Goal: Information Seeking & Learning: Learn about a topic

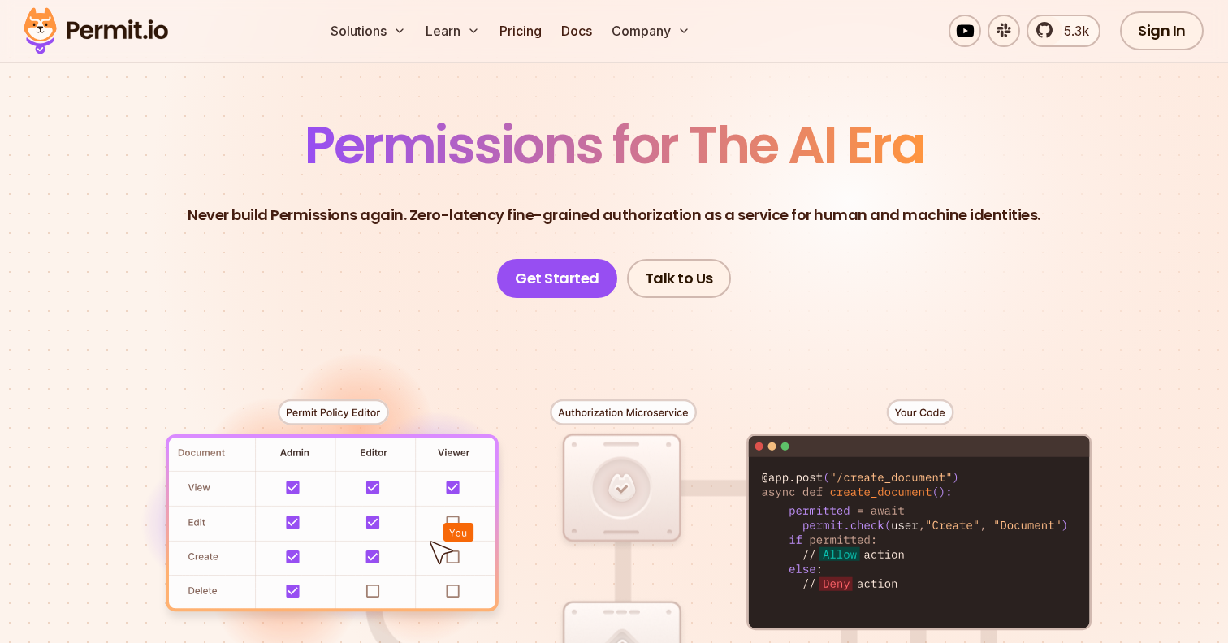
scroll to position [128, 0]
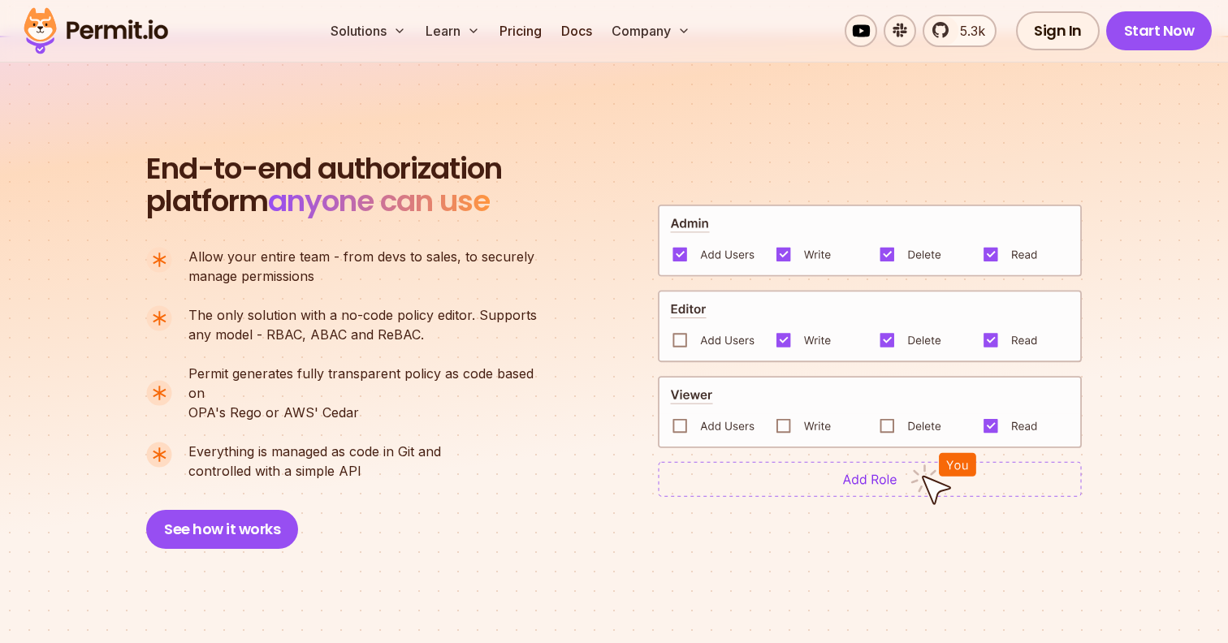
scroll to position [1081, 0]
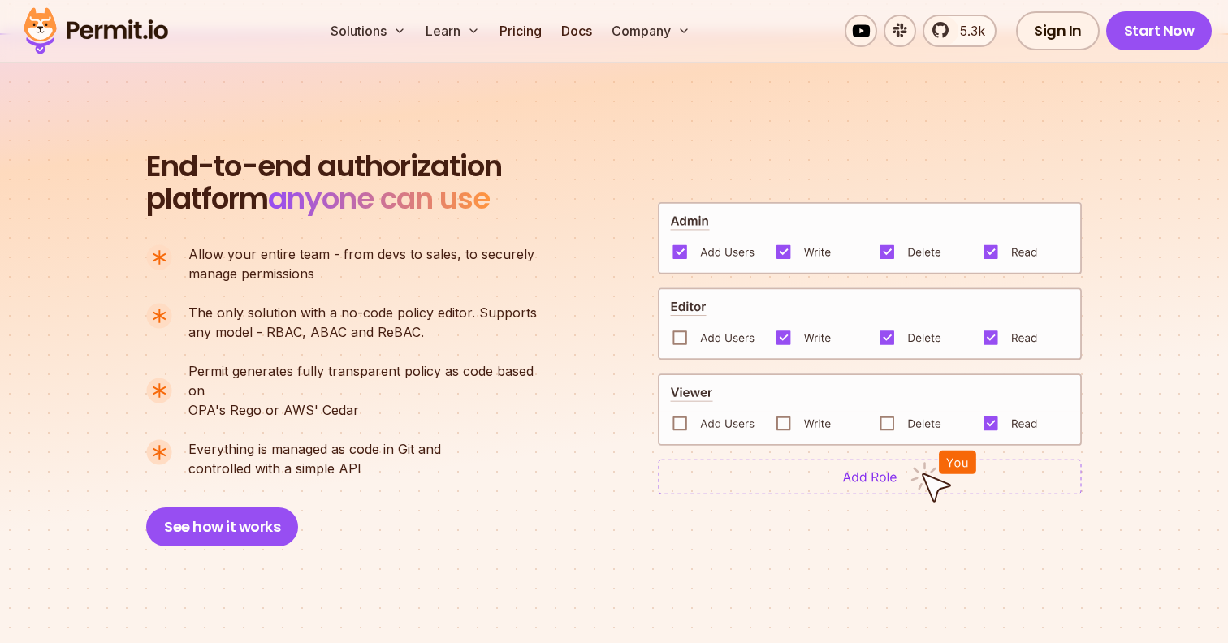
click at [740, 486] on div "End-to-end authorization platform anyone can use A no-code authorization platfo…" at bounding box center [613, 348] width 935 height 396
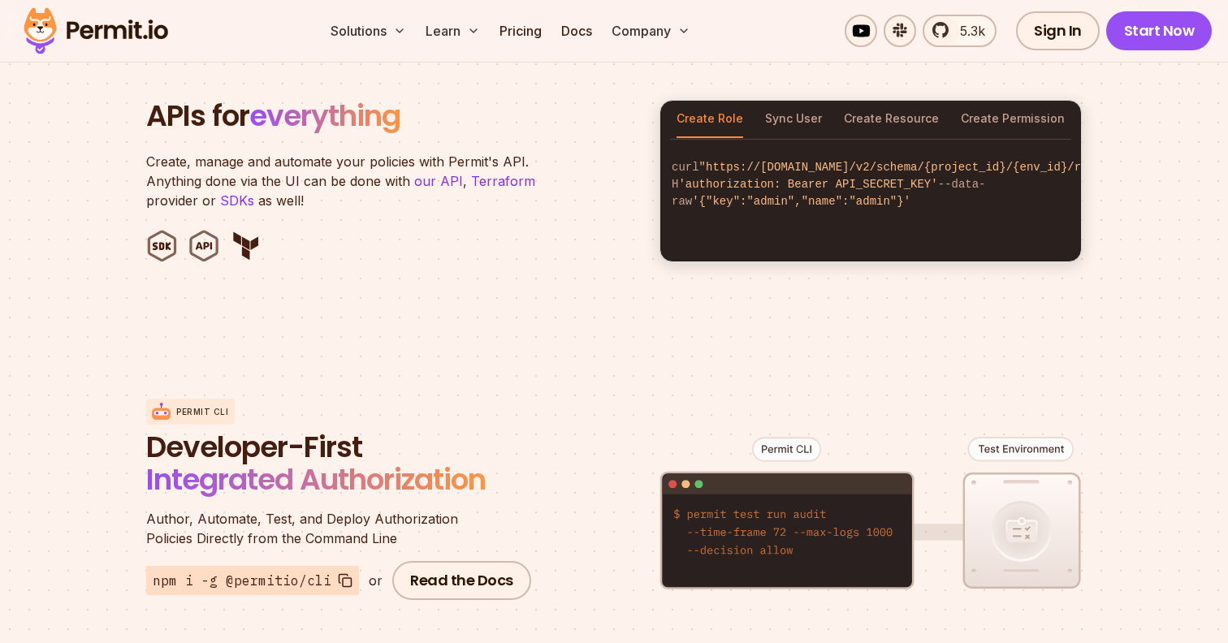
scroll to position [1700, 0]
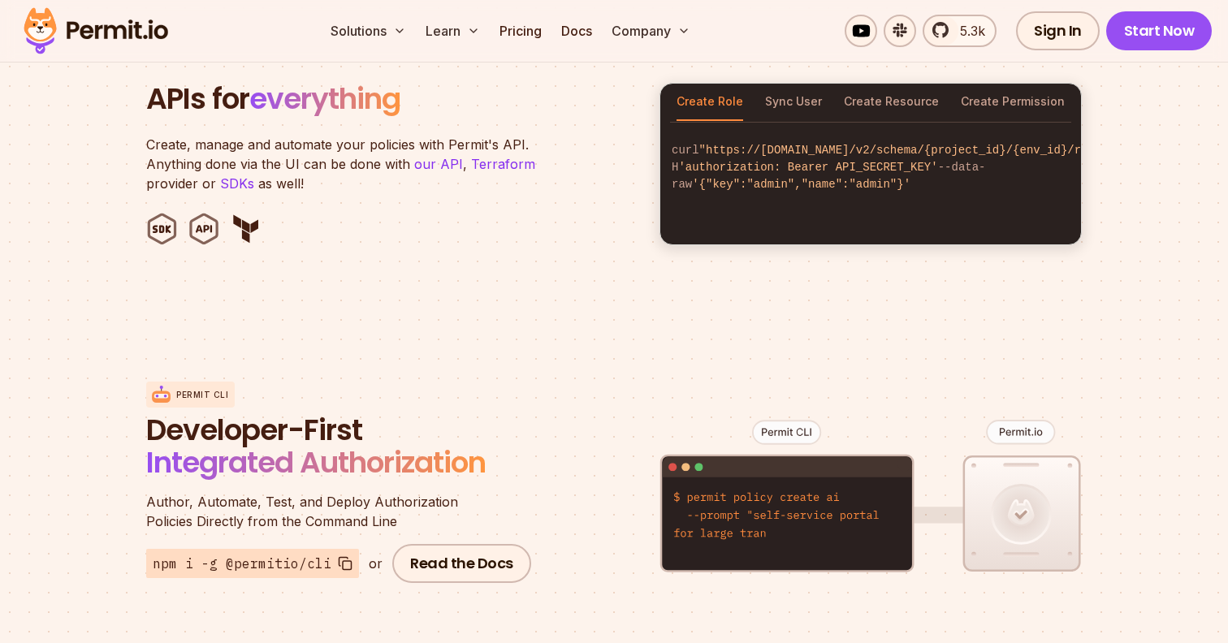
click at [831, 455] on figure at bounding box center [870, 508] width 422 height 319
click at [1026, 492] on figure at bounding box center [870, 508] width 422 height 319
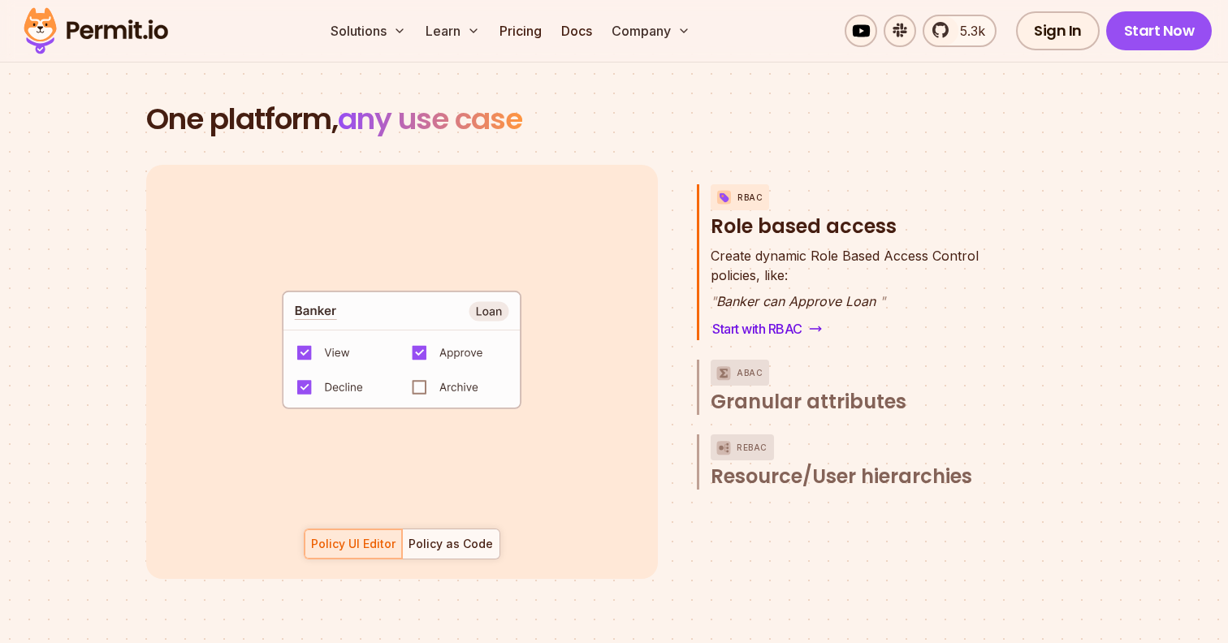
scroll to position [2299, 0]
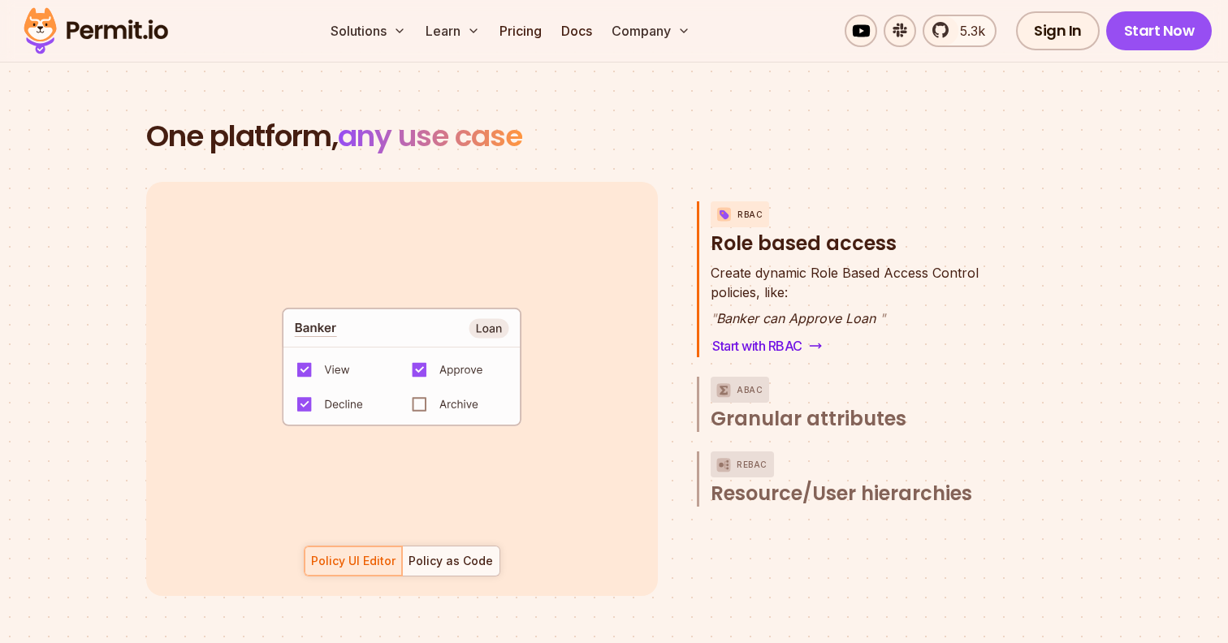
click at [503, 313] on code "default allow := false allow if { some role in data.users[input.user].roles act…" at bounding box center [401, 373] width 337 height 140
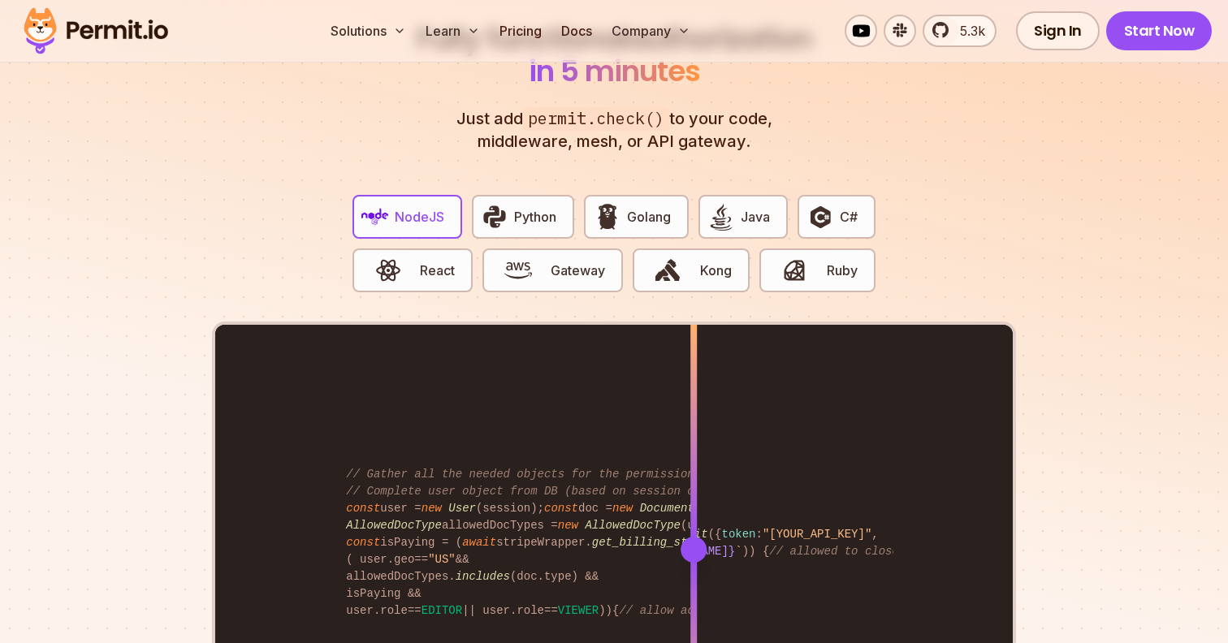
scroll to position [3096, 0]
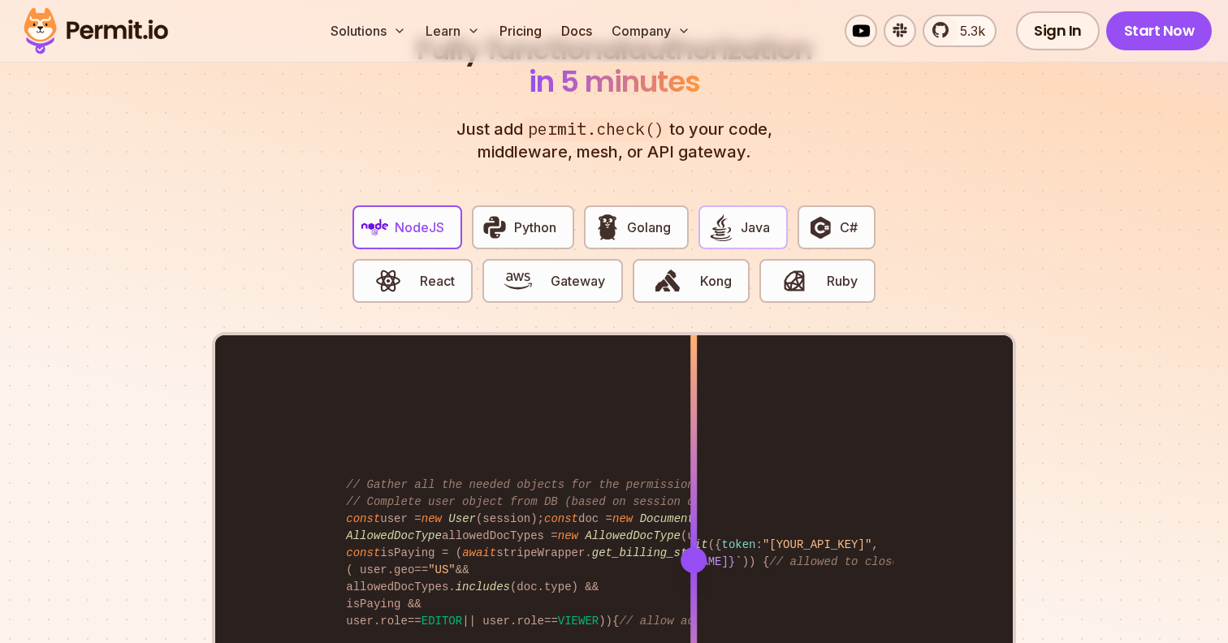
click at [745, 218] on span "Java" at bounding box center [754, 227] width 29 height 19
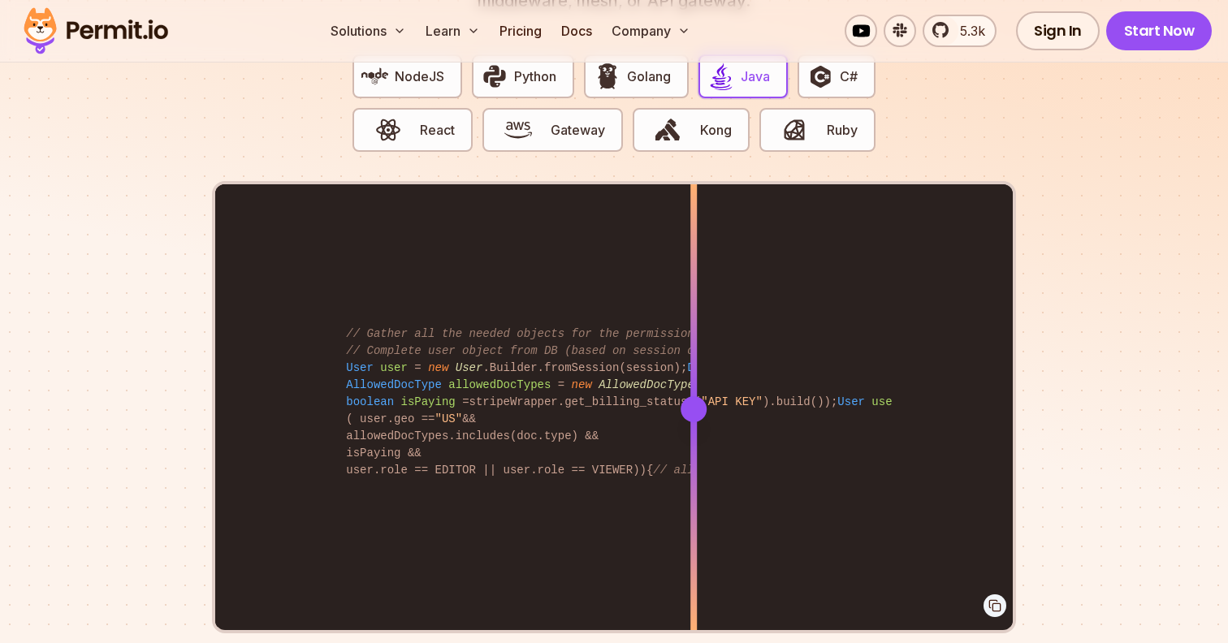
scroll to position [3261, 0]
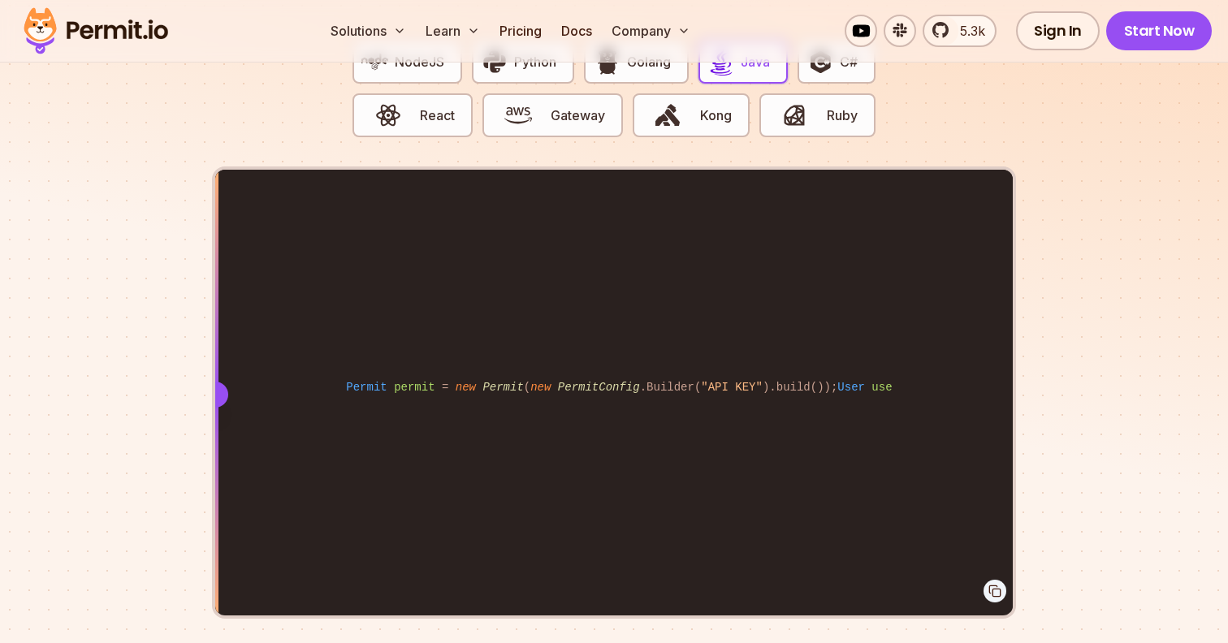
drag, startPoint x: 696, startPoint y: 378, endPoint x: 215, endPoint y: 557, distance: 512.8
click at [215, 557] on div at bounding box center [215, 394] width 6 height 448
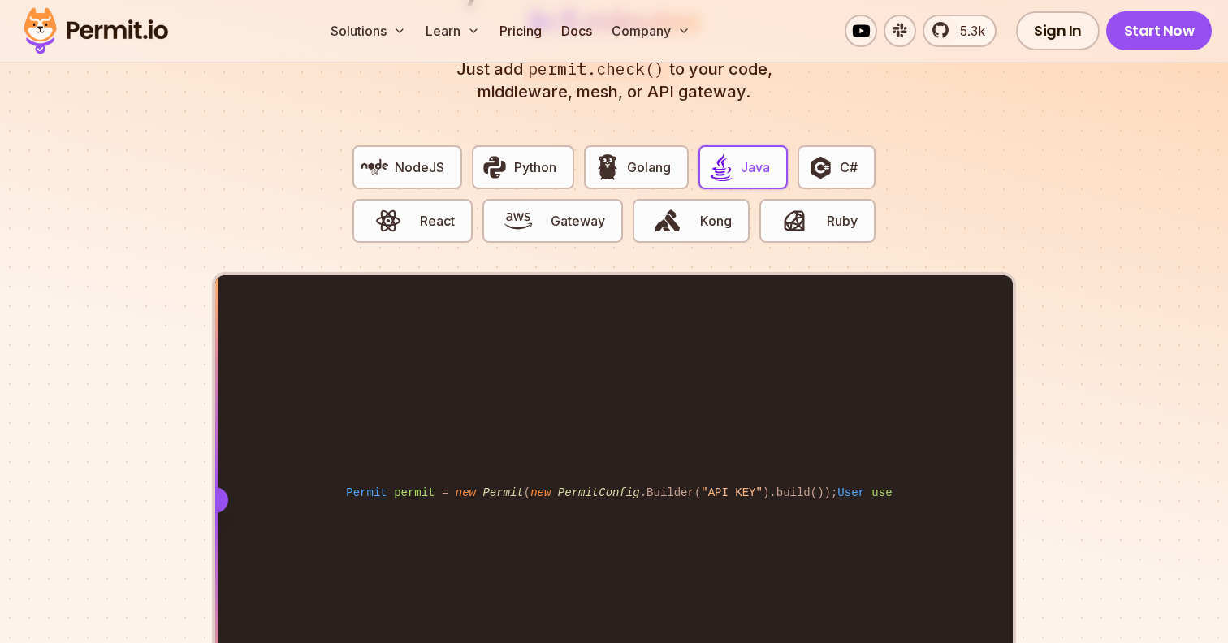
scroll to position [3157, 0]
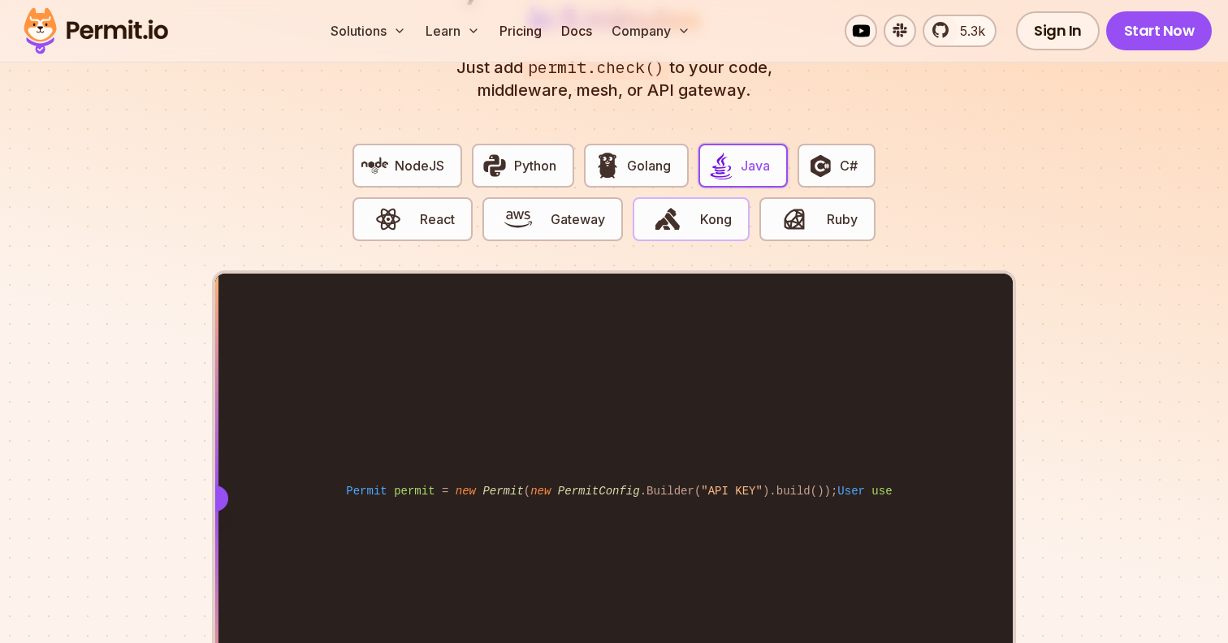
click at [708, 209] on span "Kong" at bounding box center [716, 218] width 32 height 19
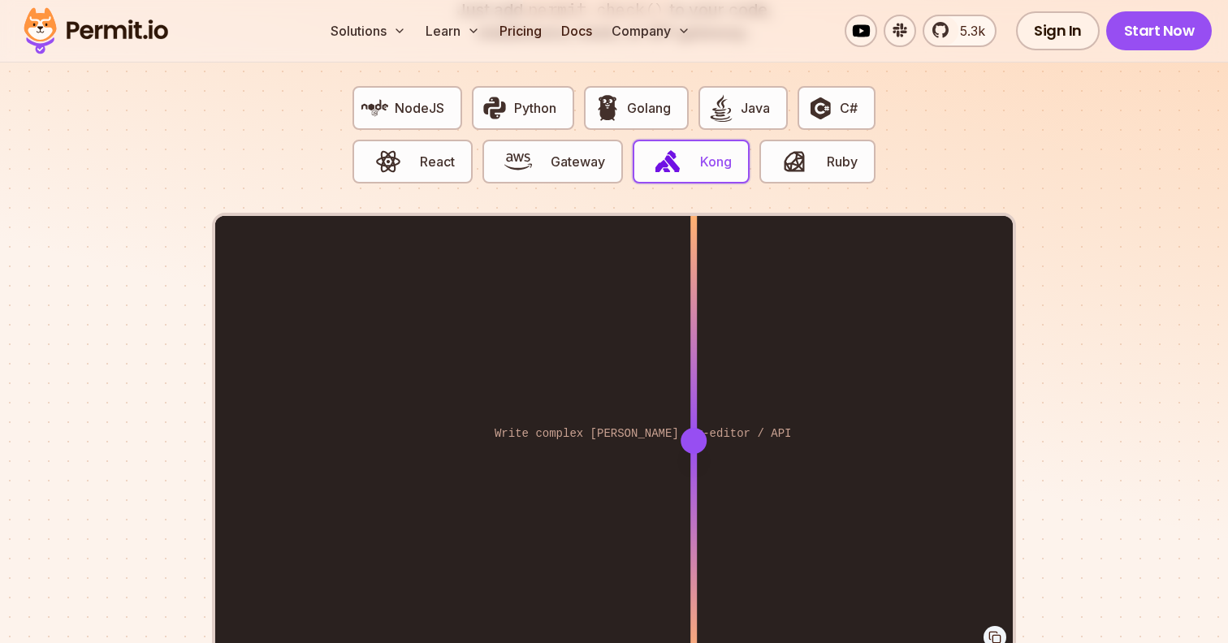
scroll to position [3225, 0]
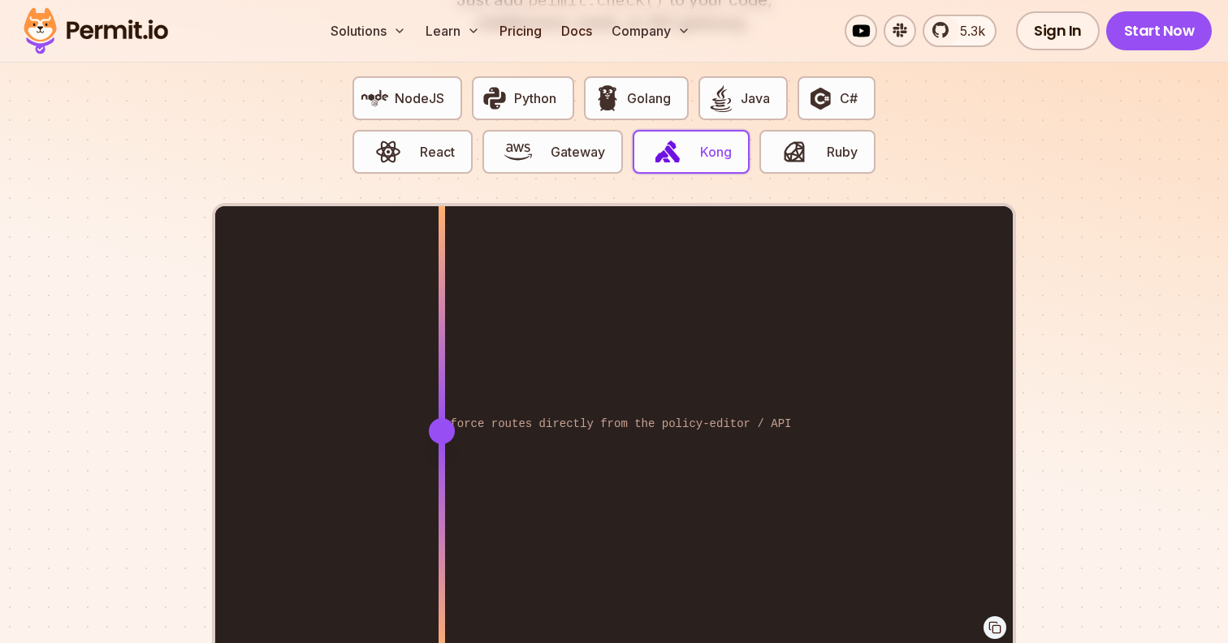
drag, startPoint x: 701, startPoint y: 410, endPoint x: 233, endPoint y: 694, distance: 547.9
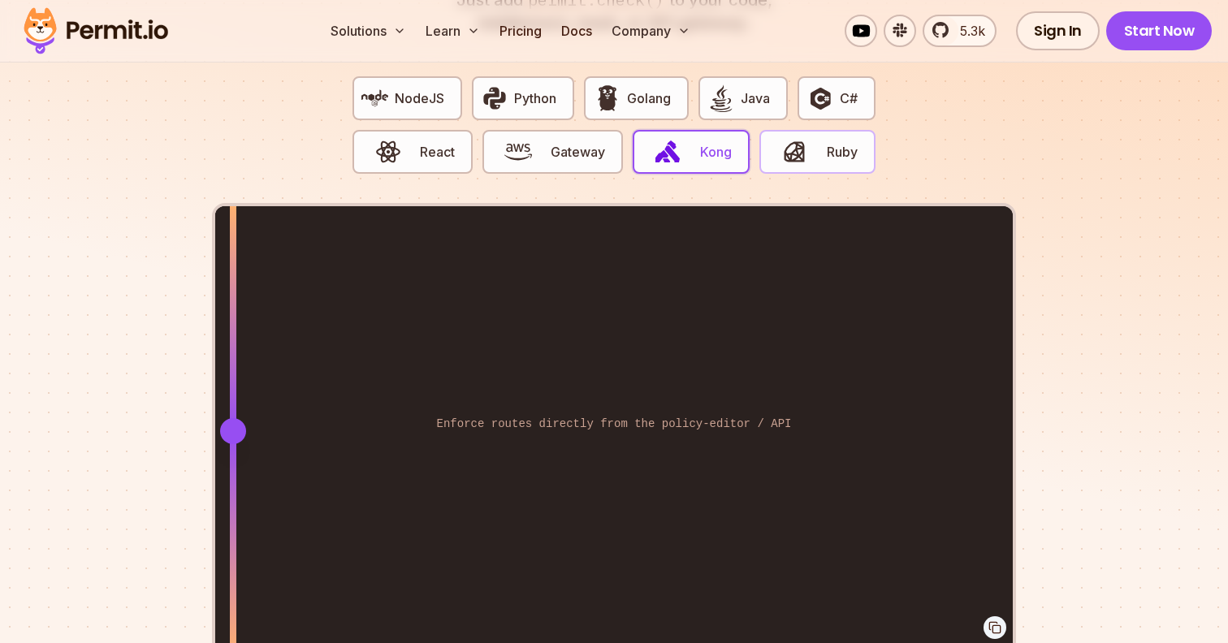
click at [789, 143] on img "button" at bounding box center [794, 152] width 28 height 28
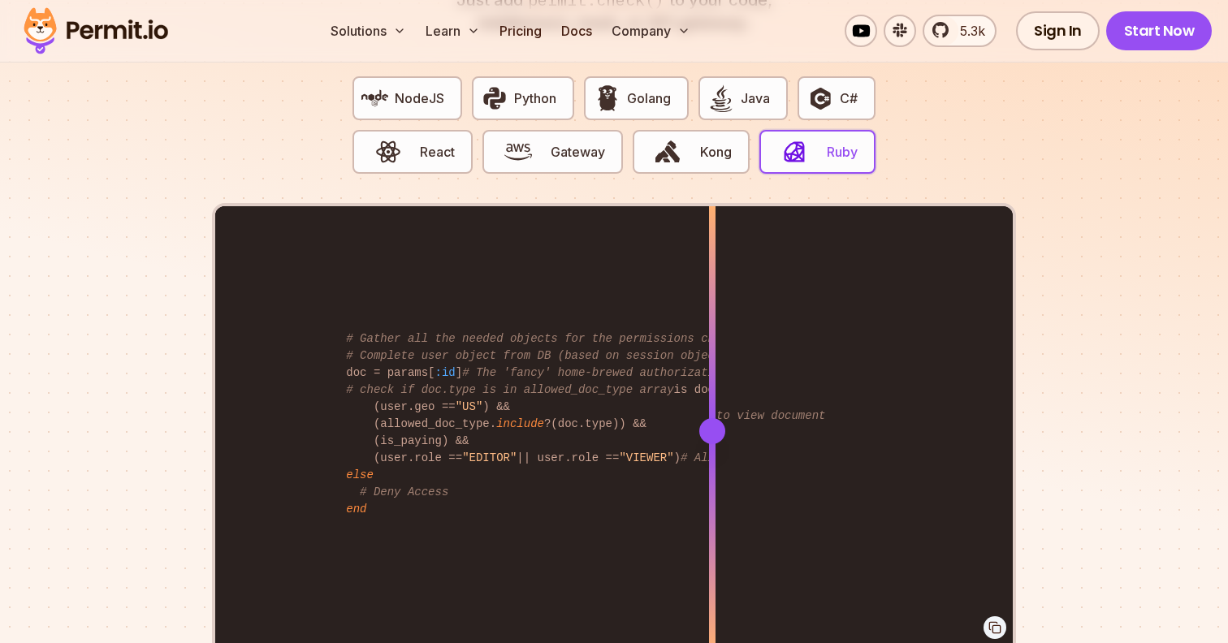
drag, startPoint x: 697, startPoint y: 420, endPoint x: 719, endPoint y: 463, distance: 48.3
click at [715, 464] on div at bounding box center [712, 430] width 6 height 448
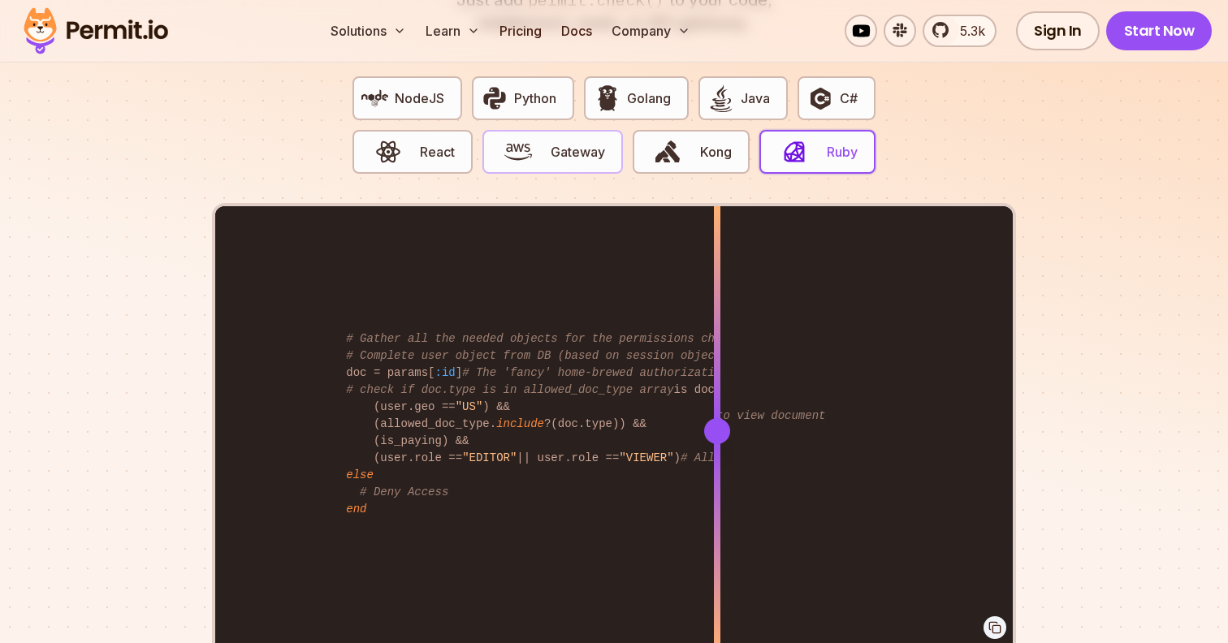
click at [577, 142] on span "Gateway" at bounding box center [577, 151] width 54 height 19
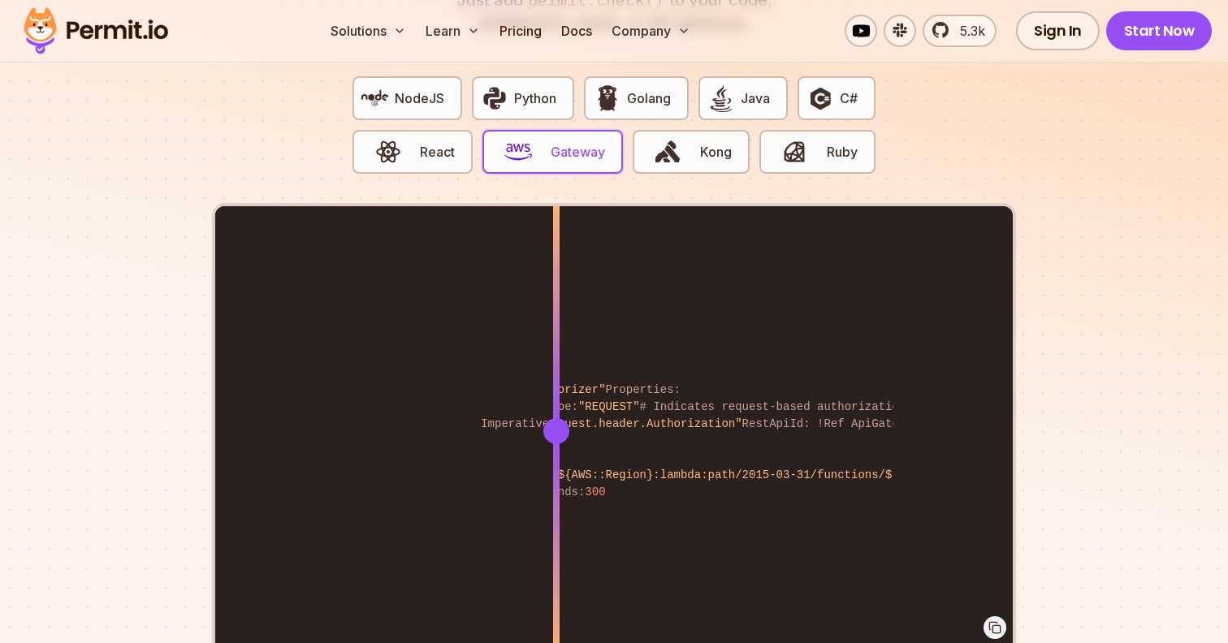
drag, startPoint x: 687, startPoint y: 409, endPoint x: 464, endPoint y: 457, distance: 228.4
click at [553, 457] on div at bounding box center [556, 430] width 6 height 448
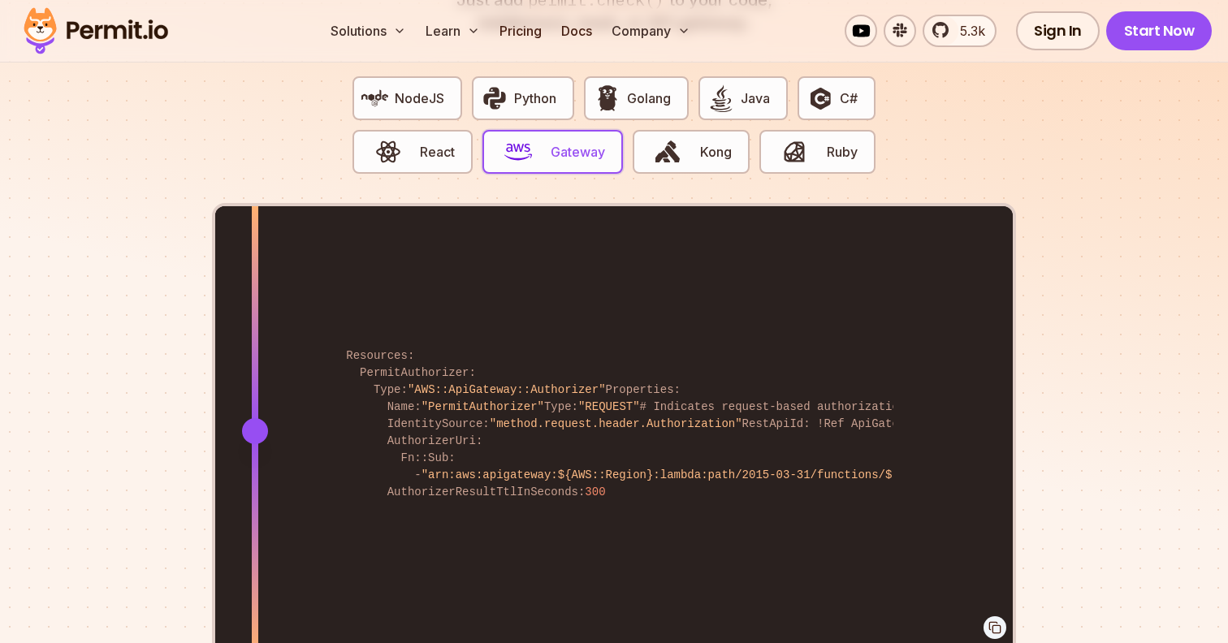
drag, startPoint x: 464, startPoint y: 457, endPoint x: 255, endPoint y: 490, distance: 211.2
click at [255, 490] on div at bounding box center [255, 543] width 6 height 224
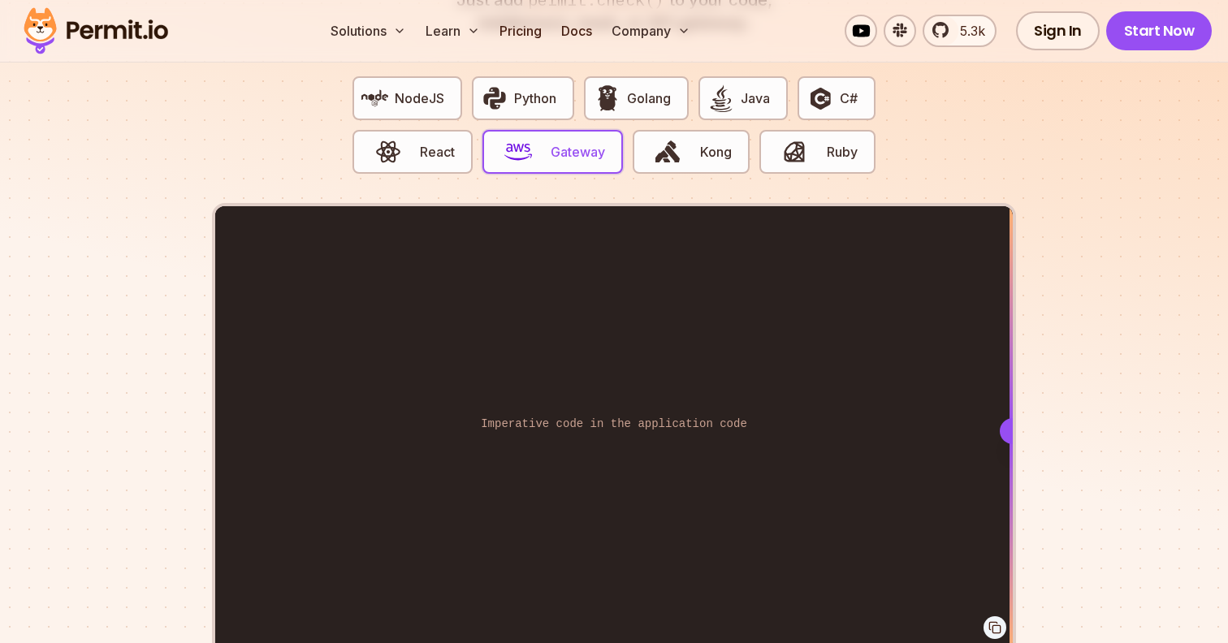
drag, startPoint x: 244, startPoint y: 400, endPoint x: 1017, endPoint y: 242, distance: 789.0
click at [1017, 242] on section "Fully functional authorization in 5 minutes Just add permit.check() to your cod…" at bounding box center [614, 294] width 1228 height 1014
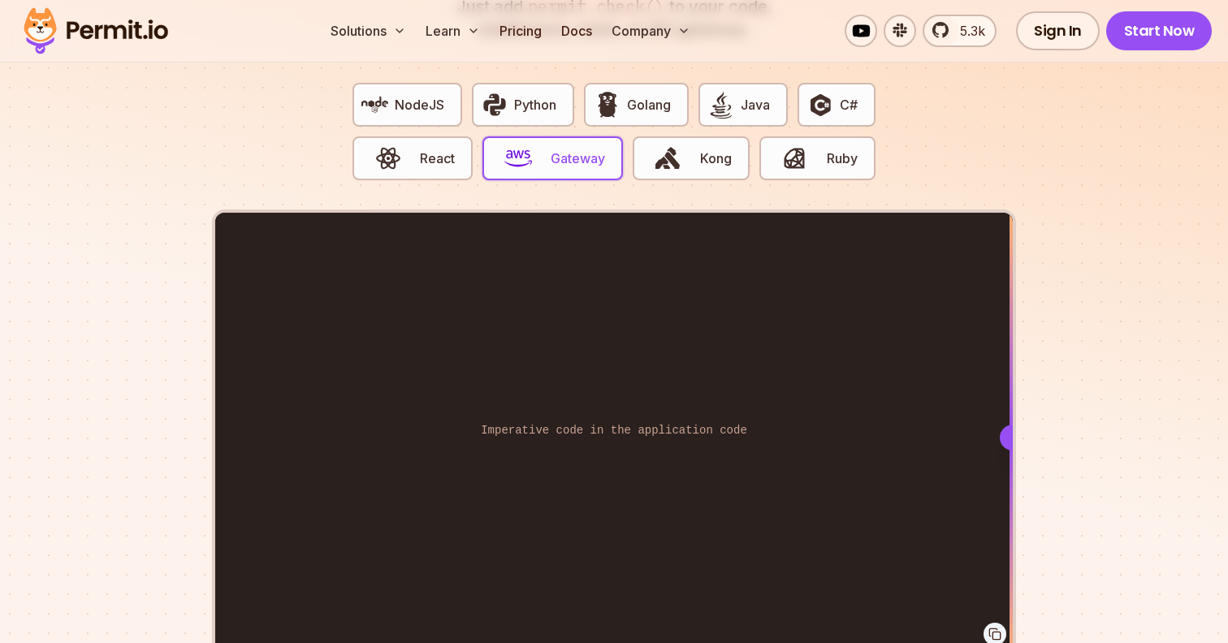
scroll to position [3174, 0]
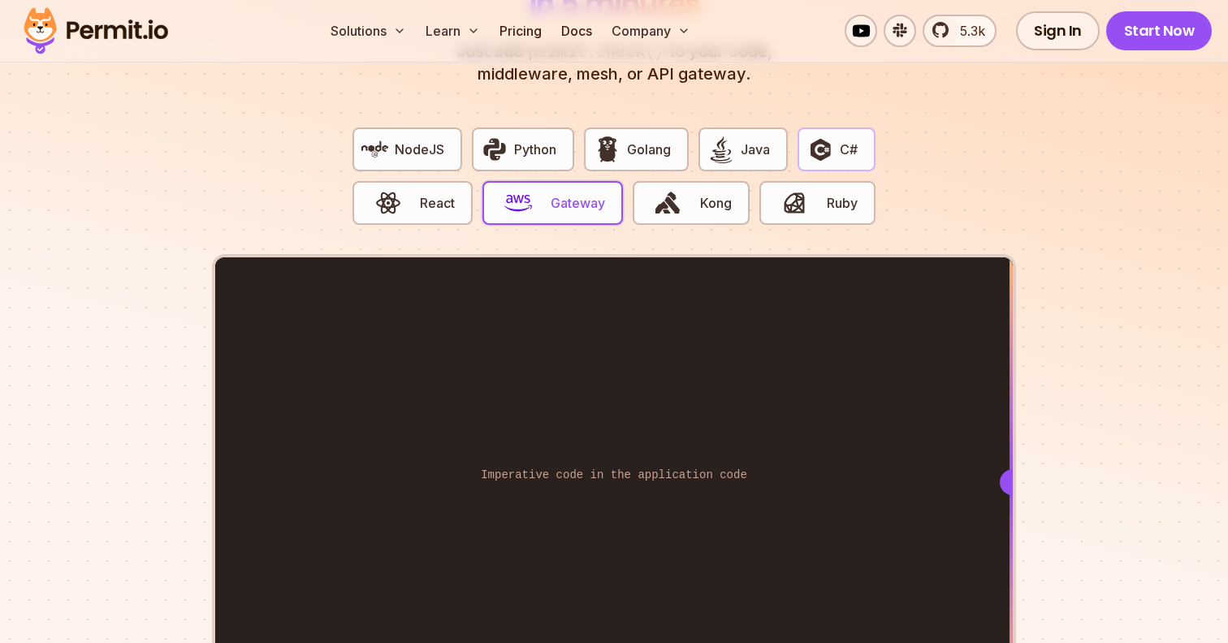
click at [825, 140] on img "button" at bounding box center [820, 150] width 28 height 28
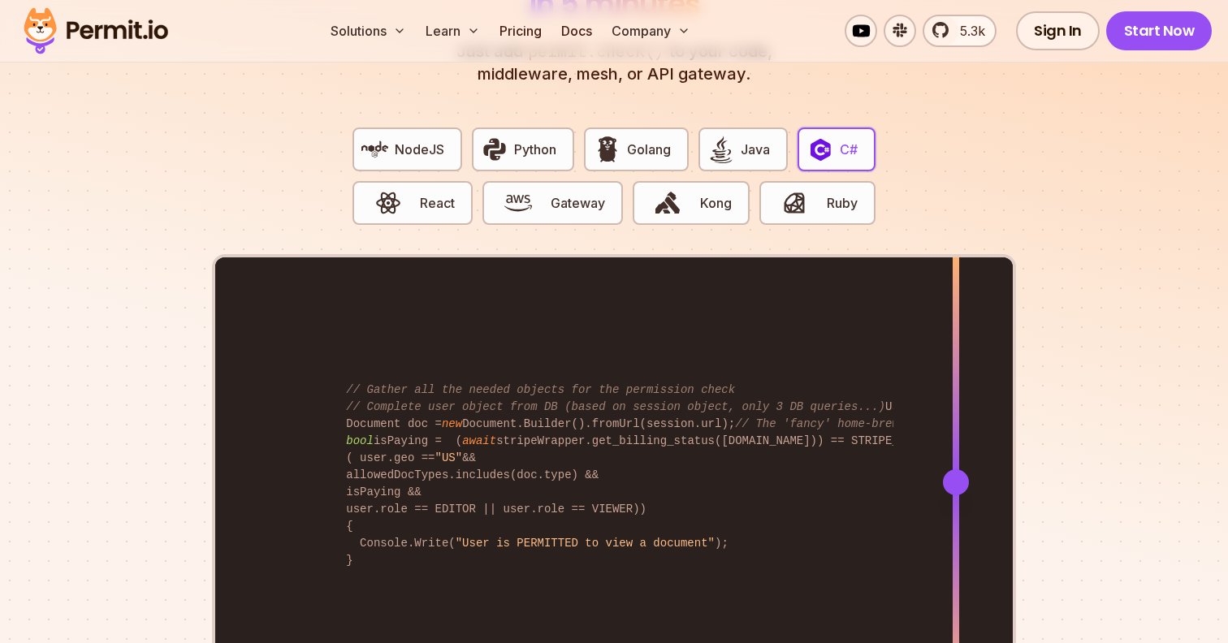
drag, startPoint x: 697, startPoint y: 466, endPoint x: 956, endPoint y: 472, distance: 258.2
click at [956, 472] on div at bounding box center [956, 482] width 26 height 26
click at [650, 150] on button "Golang" at bounding box center [636, 149] width 104 height 44
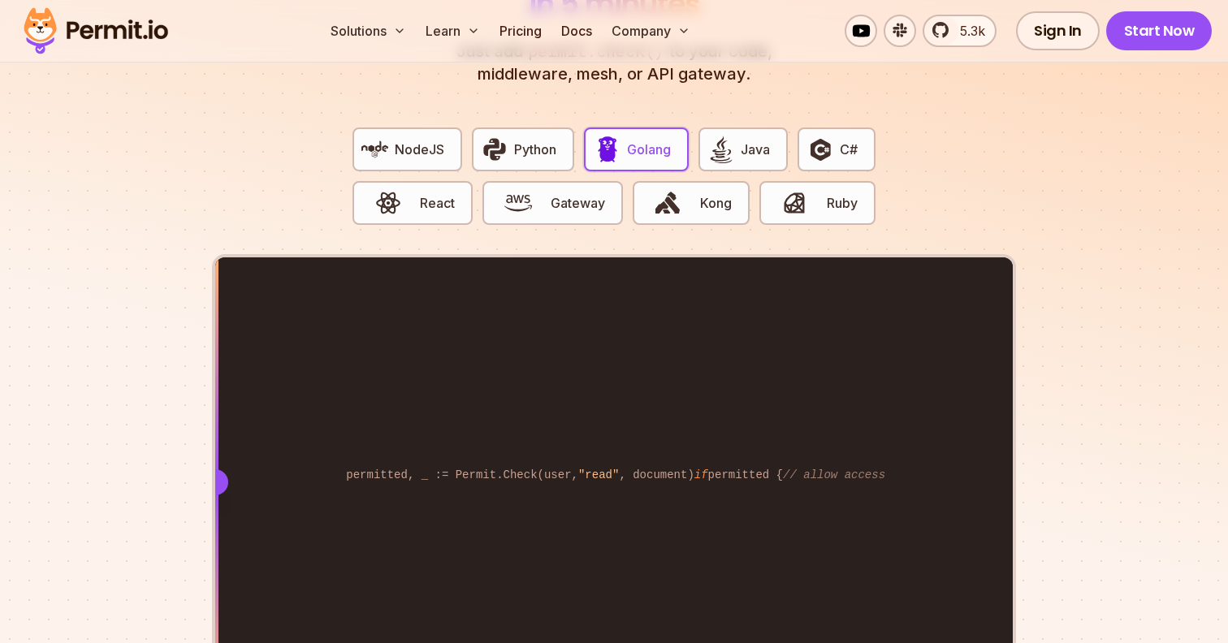
drag, startPoint x: 693, startPoint y: 471, endPoint x: 120, endPoint y: 473, distance: 572.4
click at [120, 473] on section "Fully functional authorization in 5 minutes Just add permit.check() to your cod…" at bounding box center [614, 345] width 1228 height 1014
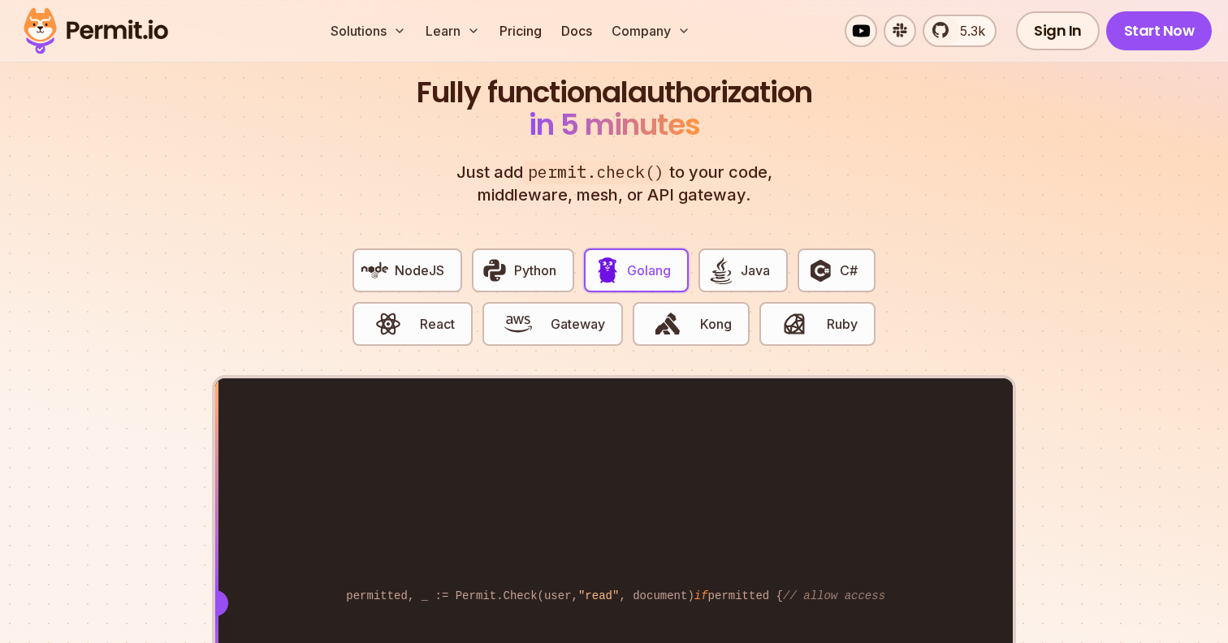
scroll to position [2992, 0]
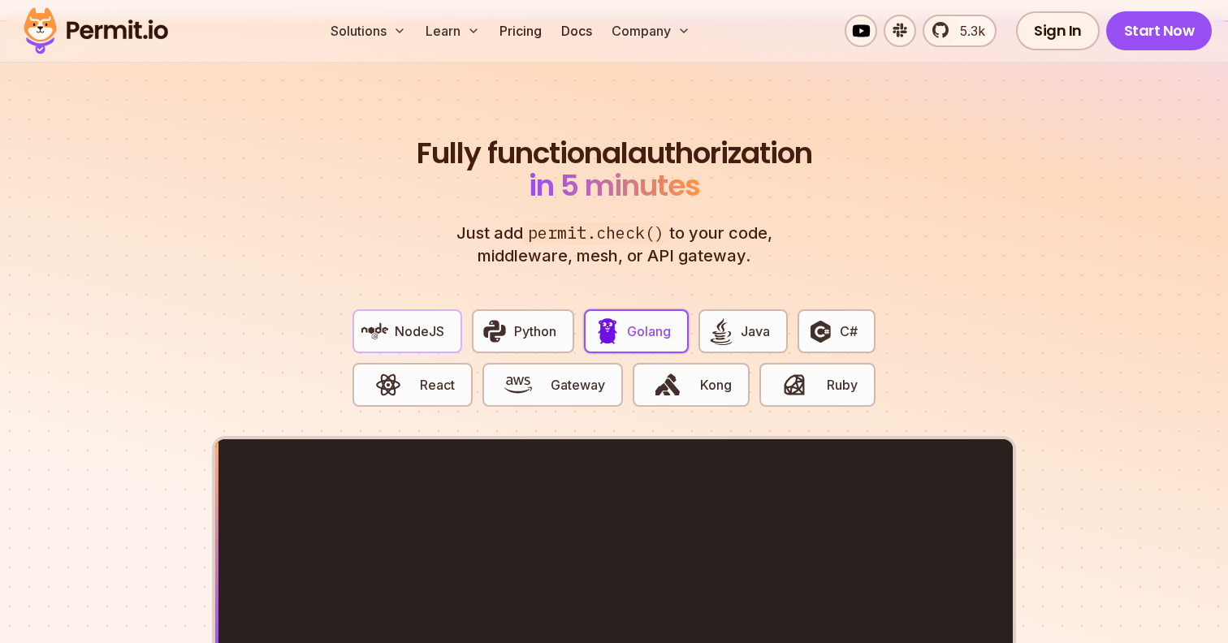
click at [429, 322] on span "NodeJS" at bounding box center [420, 331] width 50 height 19
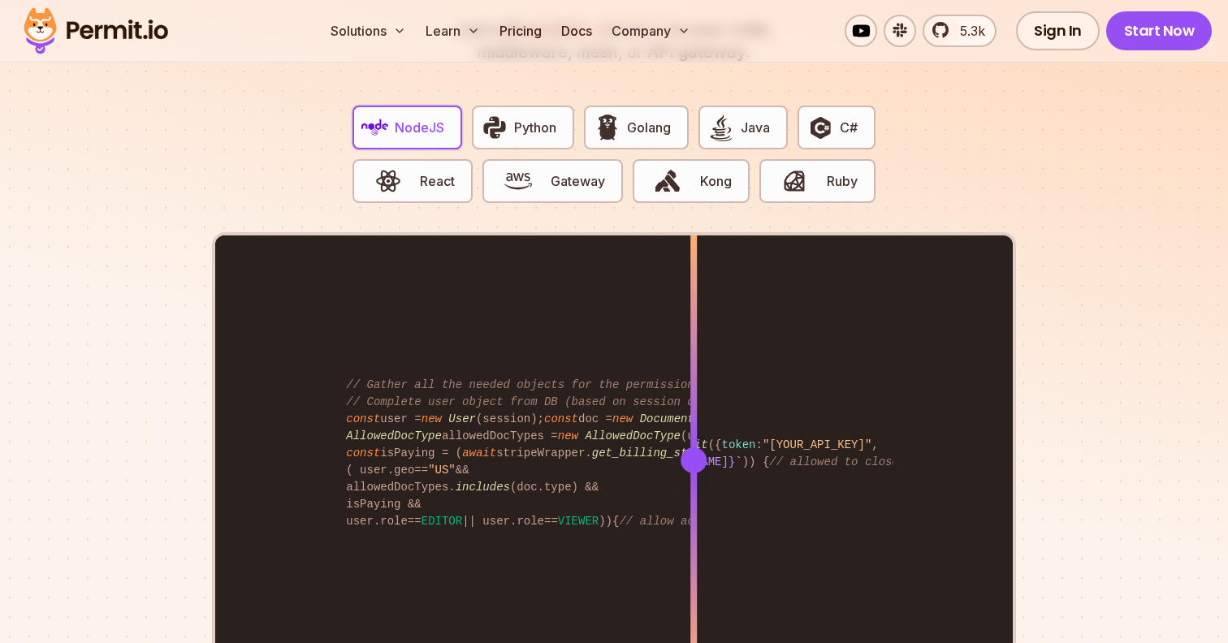
scroll to position [3207, 0]
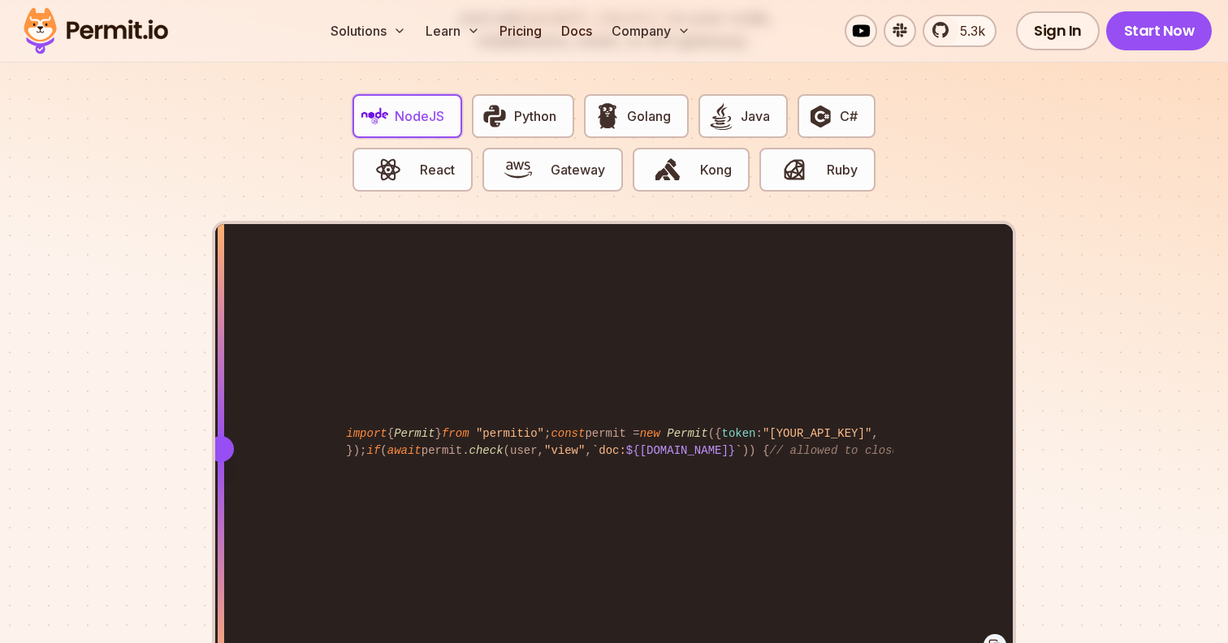
drag, startPoint x: 696, startPoint y: 421, endPoint x: 220, endPoint y: 434, distance: 476.0
click at [220, 436] on div at bounding box center [221, 449] width 26 height 26
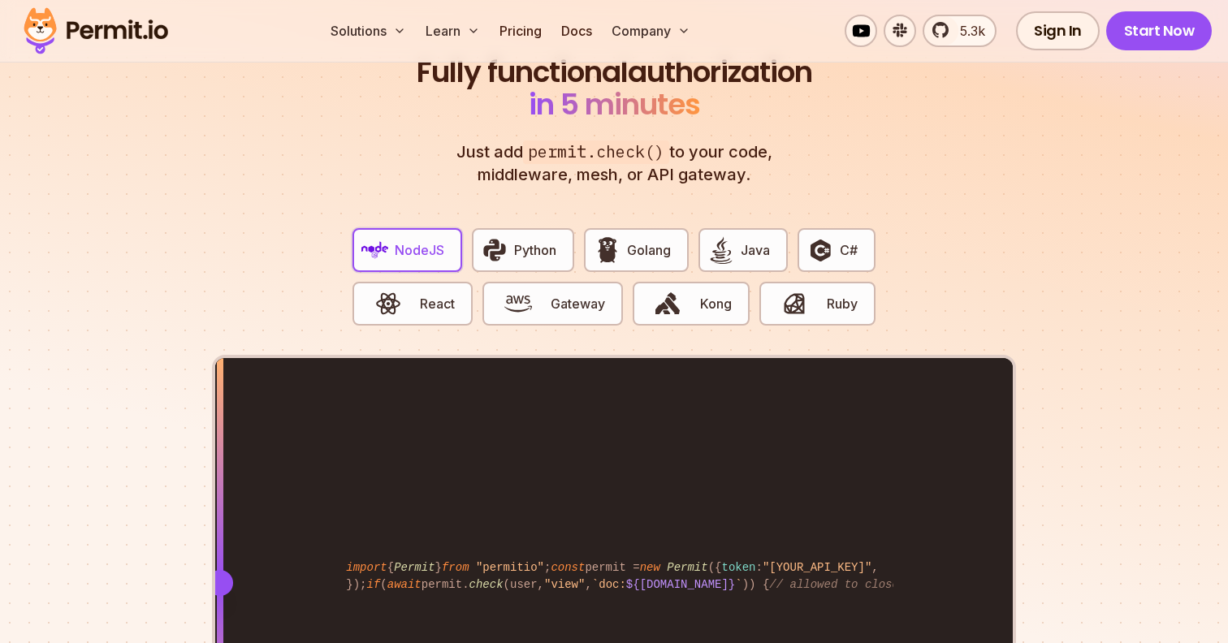
scroll to position [3019, 0]
